Goal: Information Seeking & Learning: Learn about a topic

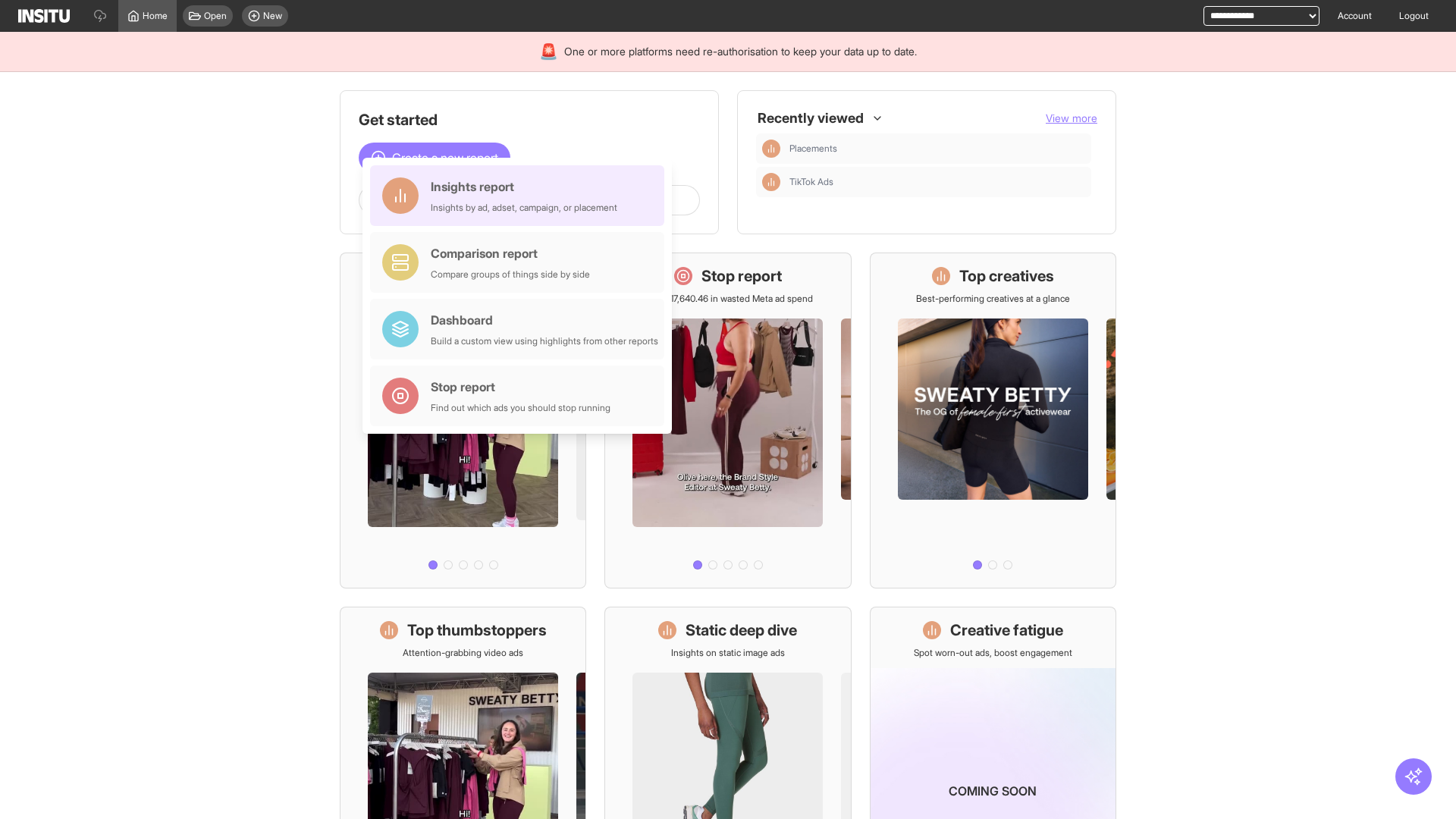
click at [521, 196] on div "Insights report Insights by ad, adset, campaign, or placement" at bounding box center [523, 196] width 186 height 37
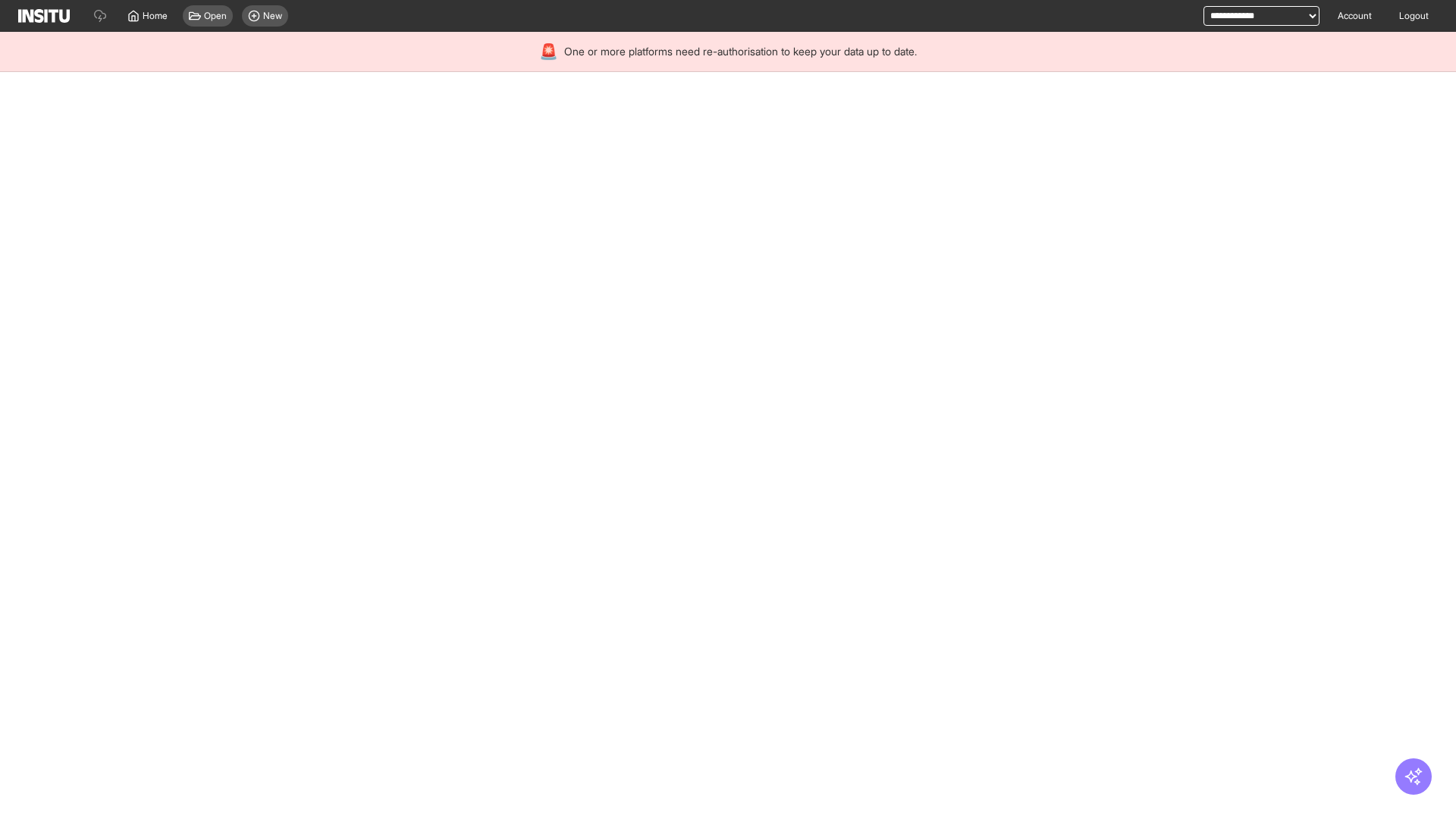
select select "**"
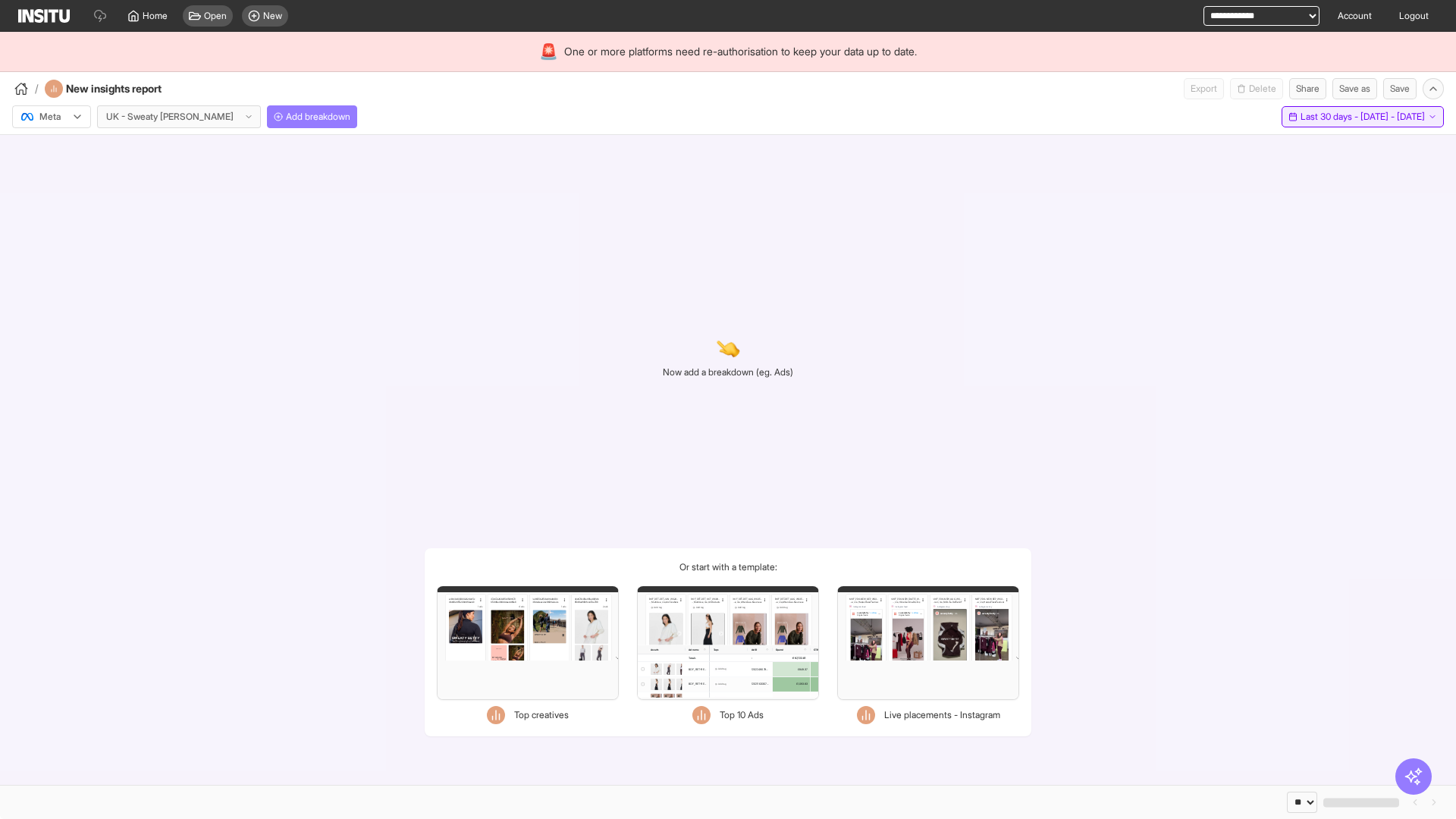
click at [1331, 117] on span "Last 30 days - [DATE] - [DATE]" at bounding box center [1362, 116] width 124 height 12
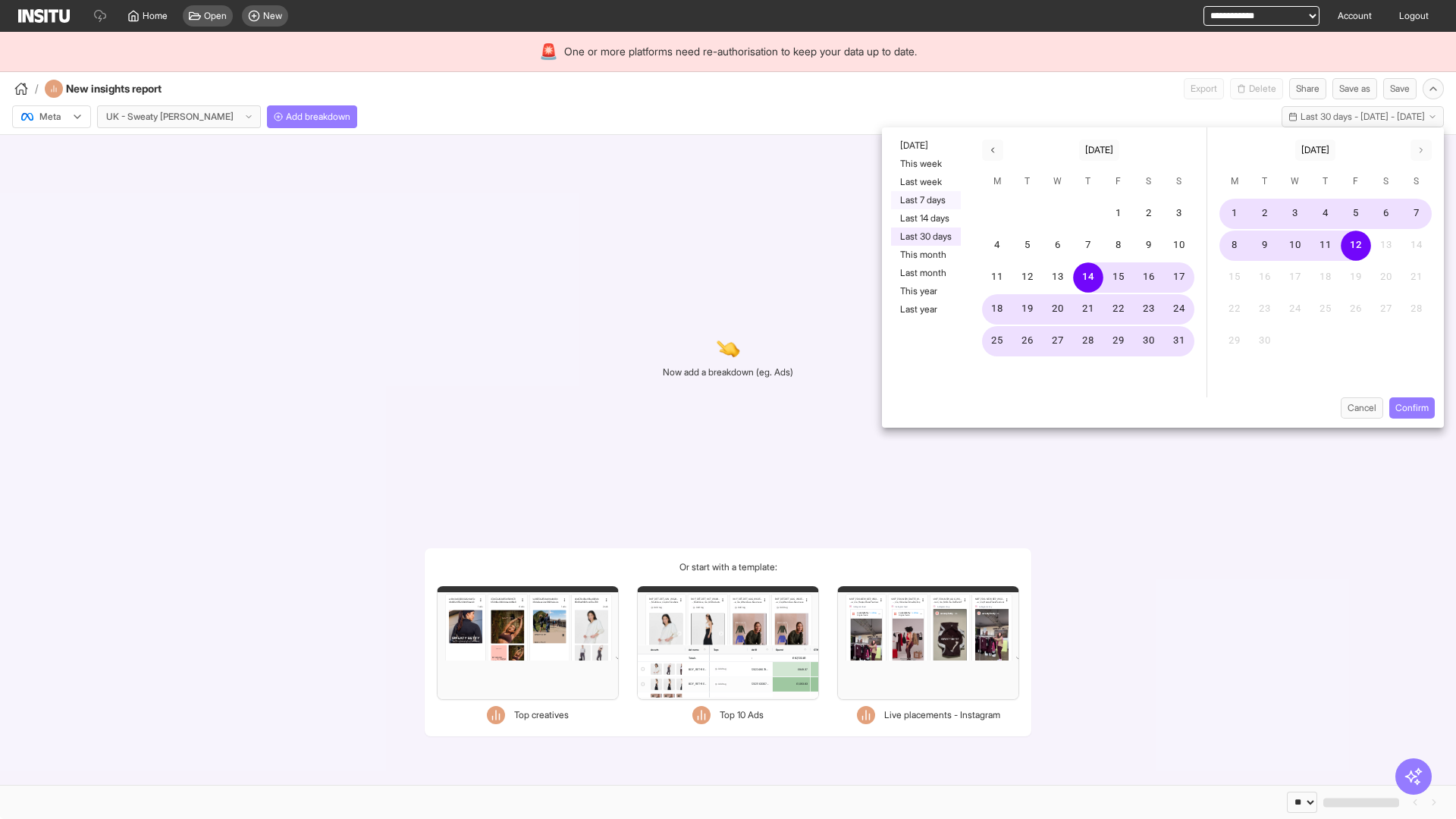
click at [925, 200] on button "Last 7 days" at bounding box center [925, 199] width 70 height 18
